Goal: Check status: Check status

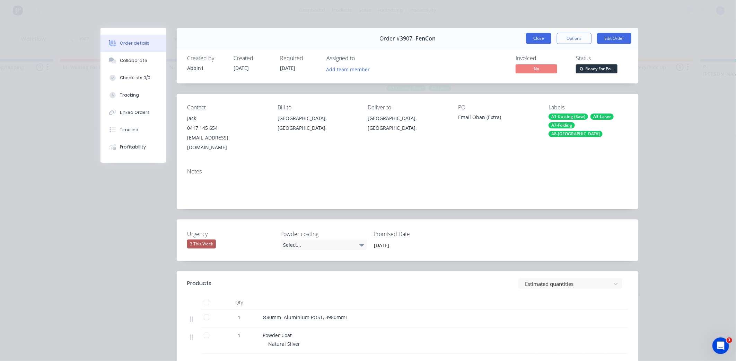
click at [535, 39] on button "Close" at bounding box center [538, 38] width 25 height 11
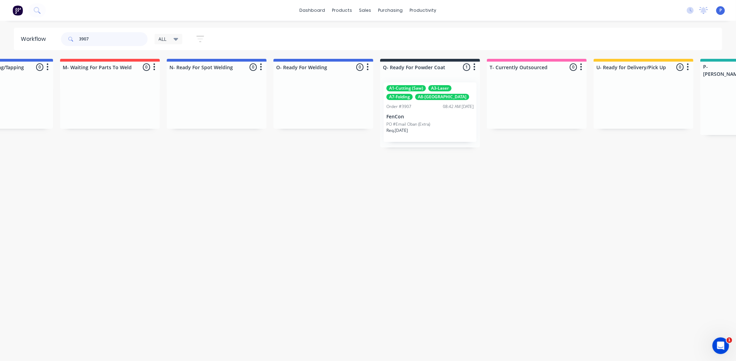
click at [100, 37] on input "3907" at bounding box center [113, 39] width 69 height 14
type input "3"
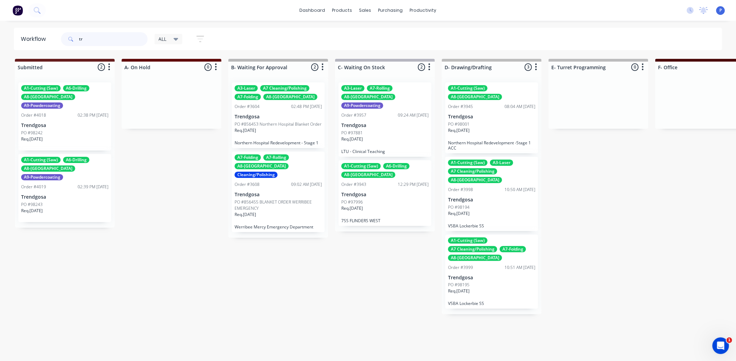
type input "t"
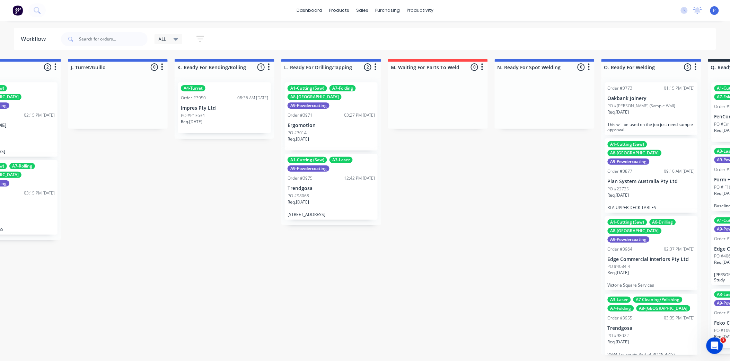
scroll to position [6, 1731]
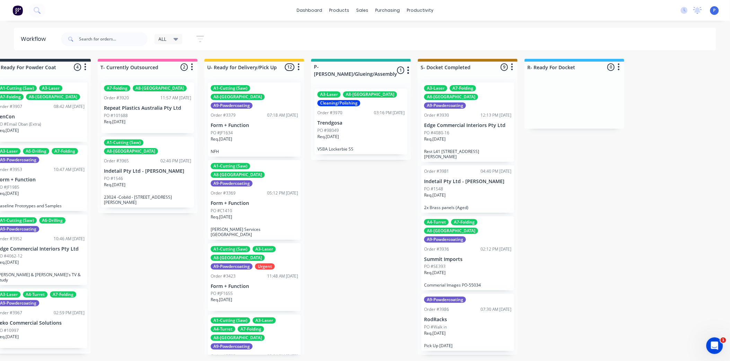
drag, startPoint x: 206, startPoint y: 185, endPoint x: 400, endPoint y: 202, distance: 194.1
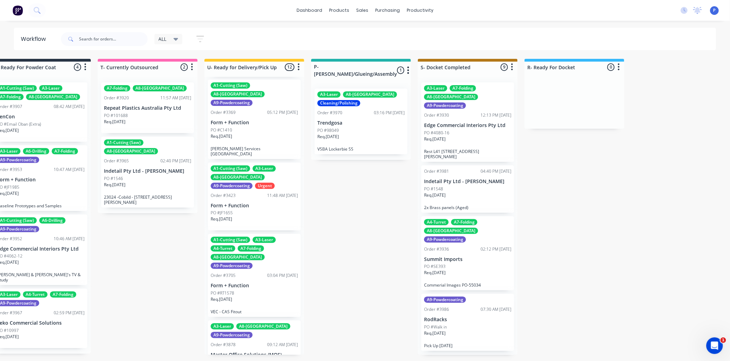
scroll to position [89, 0]
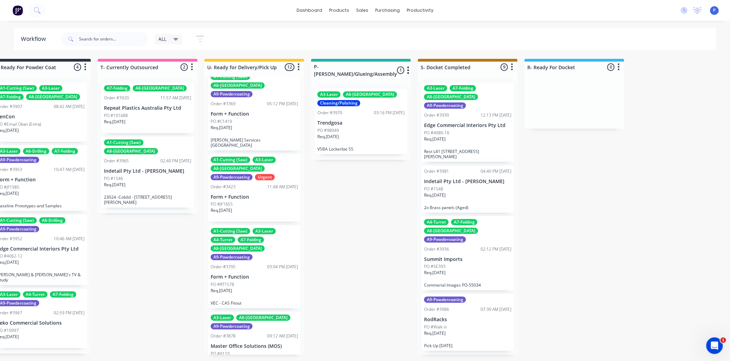
drag, startPoint x: 300, startPoint y: 157, endPoint x: 304, endPoint y: 170, distance: 12.9
click at [304, 170] on div "A1-Cutting (Saw) A8-Welding A9-Powdercoating Order #3379 07:18 AM [DATE] Form +…" at bounding box center [254, 216] width 100 height 278
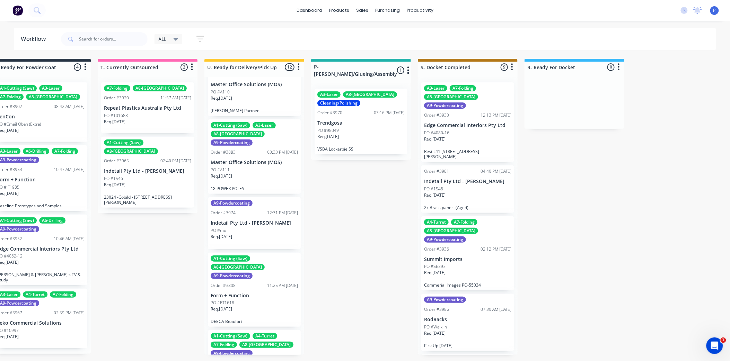
scroll to position [350, 0]
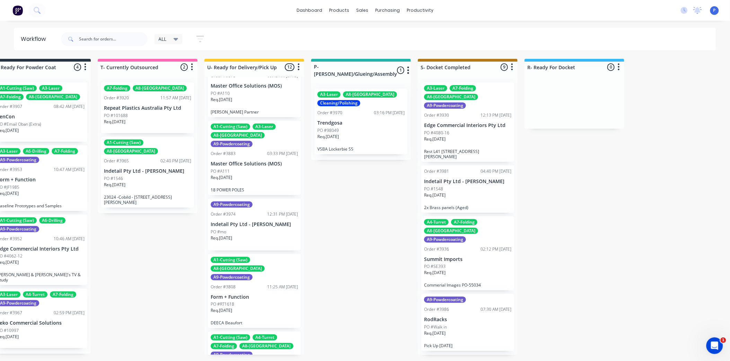
click at [235, 222] on p "Indetail Pty Ltd - [PERSON_NAME]" at bounding box center [254, 225] width 87 height 6
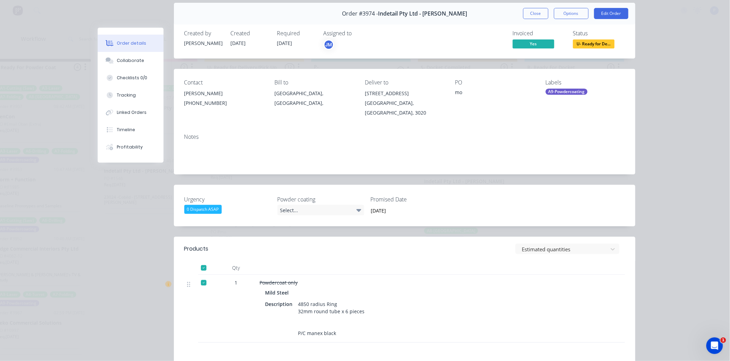
scroll to position [25, 0]
click at [536, 18] on button "Close" at bounding box center [535, 13] width 25 height 11
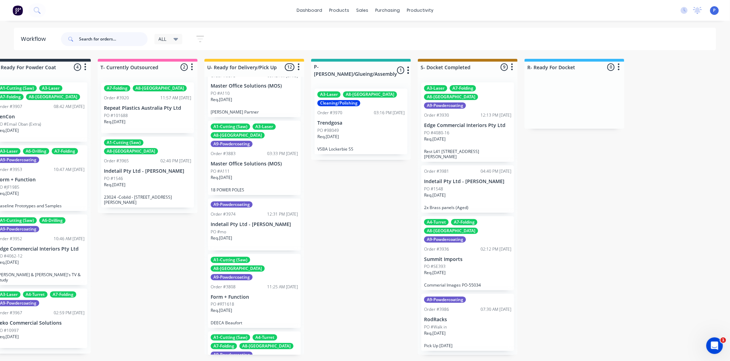
click at [96, 36] on input "text" at bounding box center [113, 39] width 69 height 14
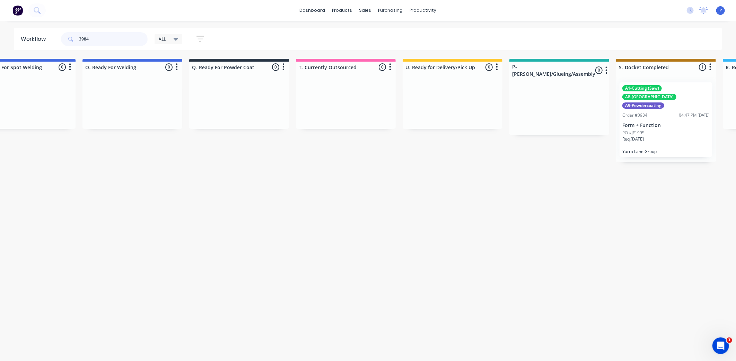
scroll to position [0, 1565]
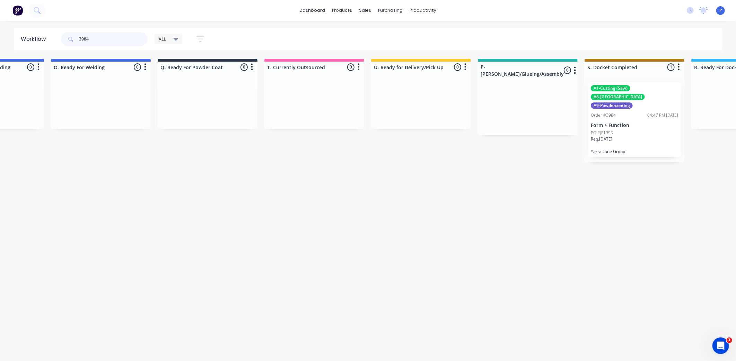
type input "3984"
click at [643, 102] on div "A1-Cutting (Saw) A8-Welding A9-Powdercoating Order #3984 04:47 PM [DATE] Form +…" at bounding box center [634, 119] width 93 height 74
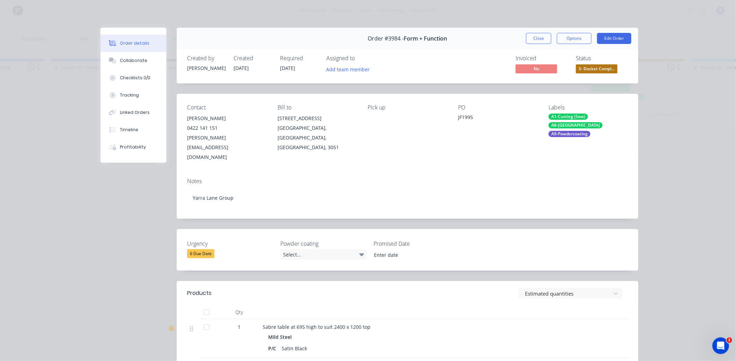
click at [207, 306] on div at bounding box center [207, 313] width 14 height 14
click at [590, 73] on span "S- Docket Compl..." at bounding box center [597, 68] width 42 height 9
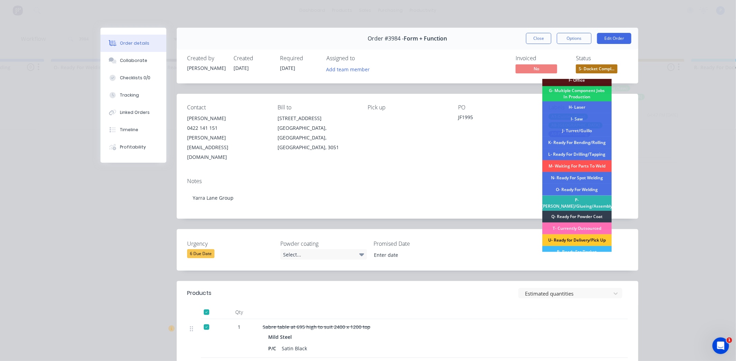
scroll to position [78, 0]
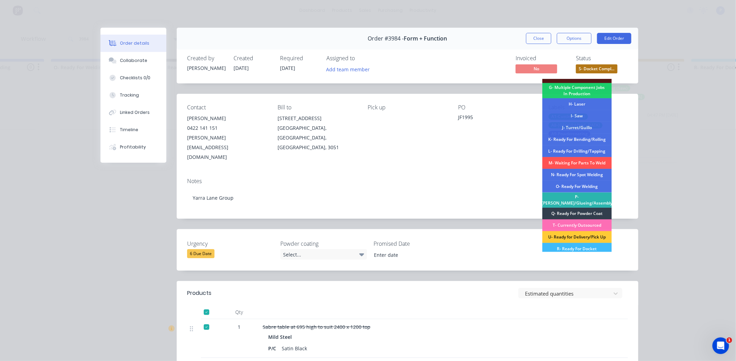
click at [564, 234] on div "U- Ready for Delivery/Pick Up" at bounding box center [576, 237] width 69 height 12
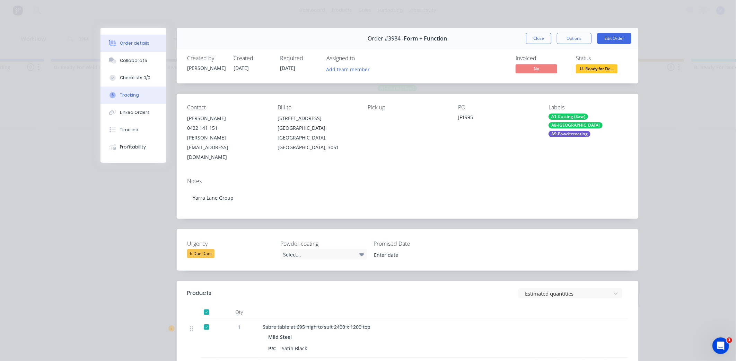
click at [148, 98] on button "Tracking" at bounding box center [133, 95] width 66 height 17
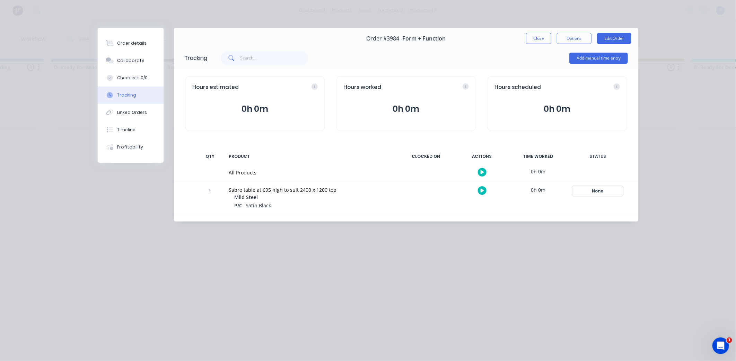
click at [599, 189] on div "None" at bounding box center [598, 191] width 50 height 9
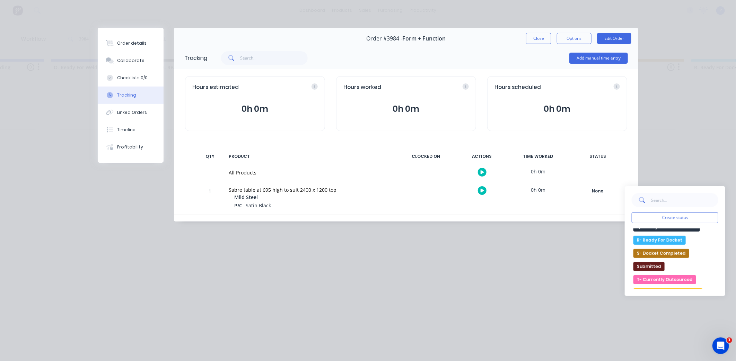
scroll to position [251, 0]
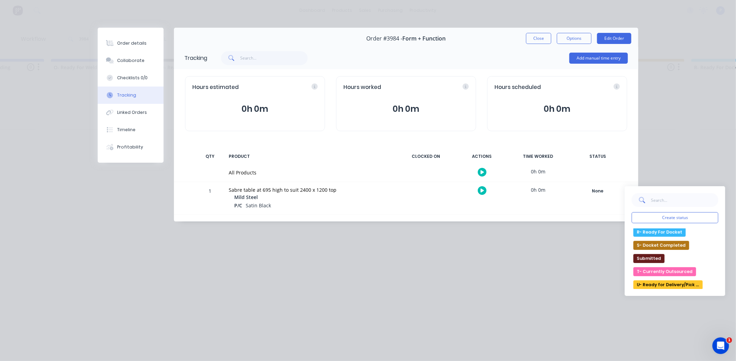
drag, startPoint x: 684, startPoint y: 285, endPoint x: 673, endPoint y: 261, distance: 27.0
click at [684, 286] on button "U- Ready for Delivery/Pick Up" at bounding box center [667, 285] width 69 height 9
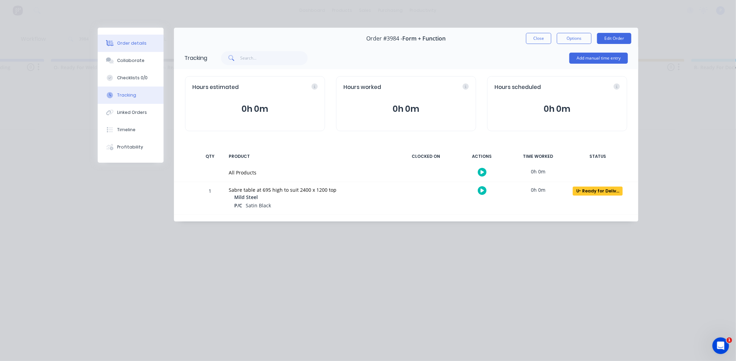
click at [135, 44] on div "Order details" at bounding box center [131, 43] width 29 height 6
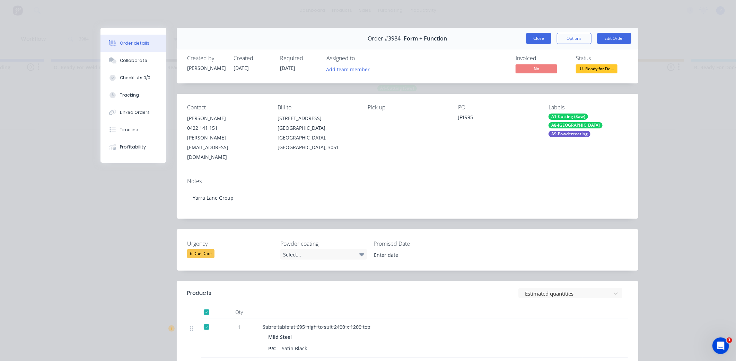
click at [534, 37] on button "Close" at bounding box center [538, 38] width 25 height 11
